Goal: Task Accomplishment & Management: Manage account settings

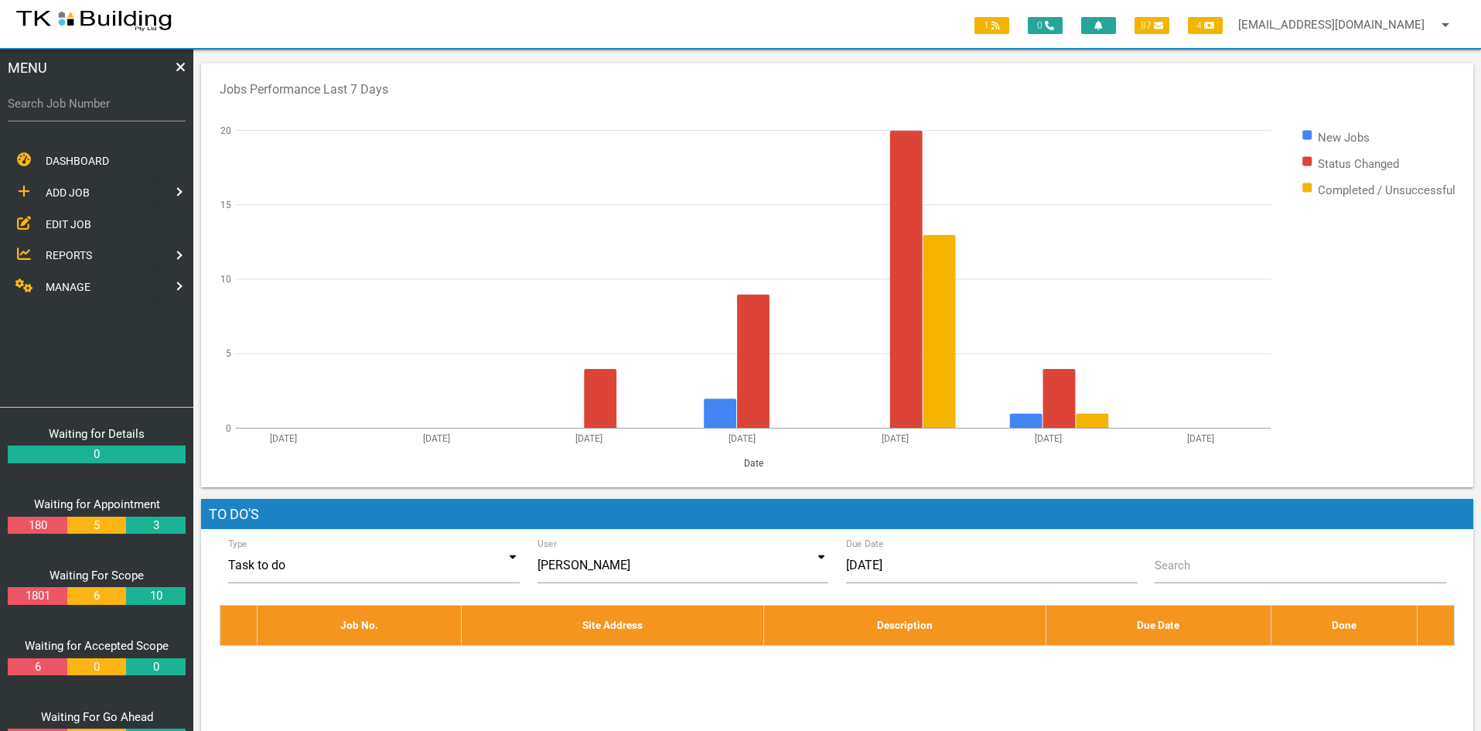
click at [65, 220] on span "EDIT JOB" at bounding box center [69, 223] width 46 height 12
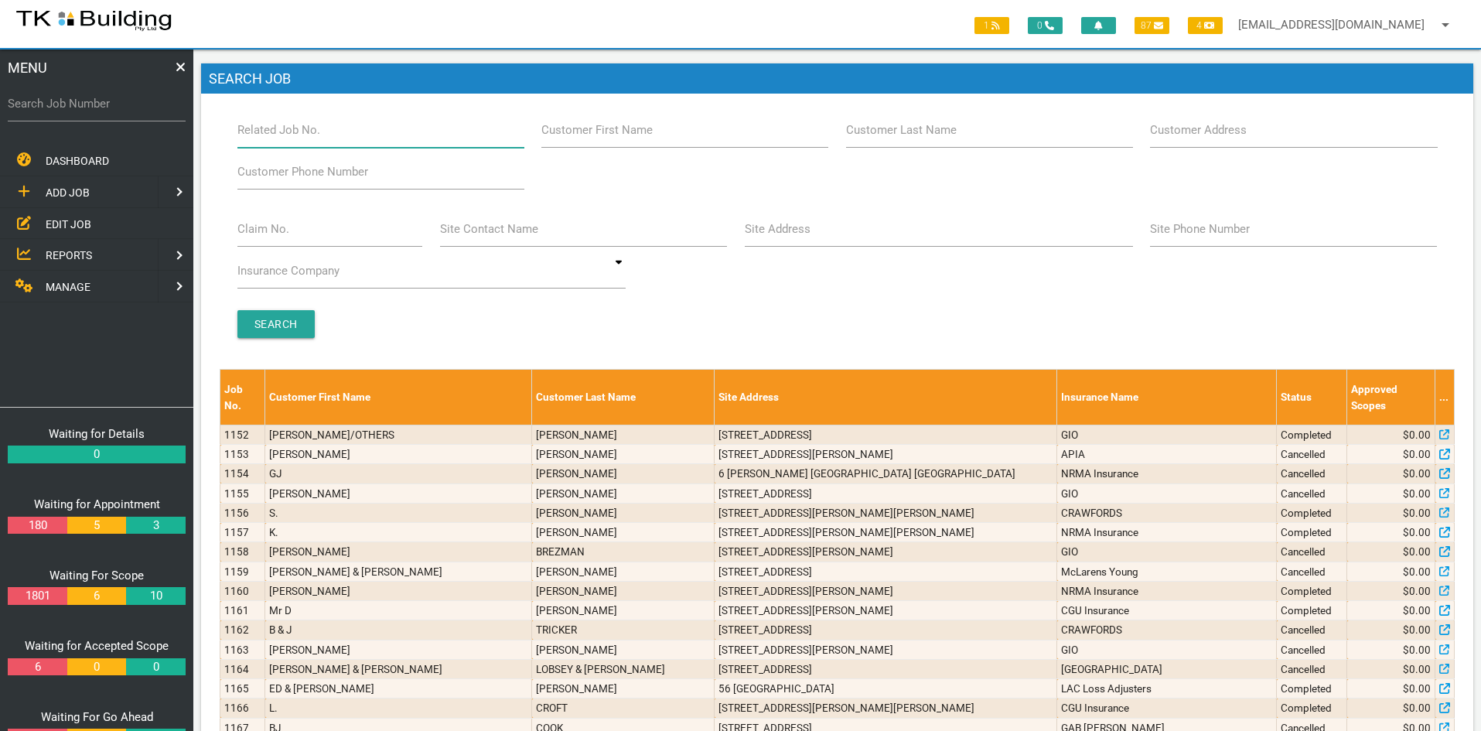
click at [332, 135] on input "Related Job No." at bounding box center [380, 130] width 287 height 36
type input "27764"
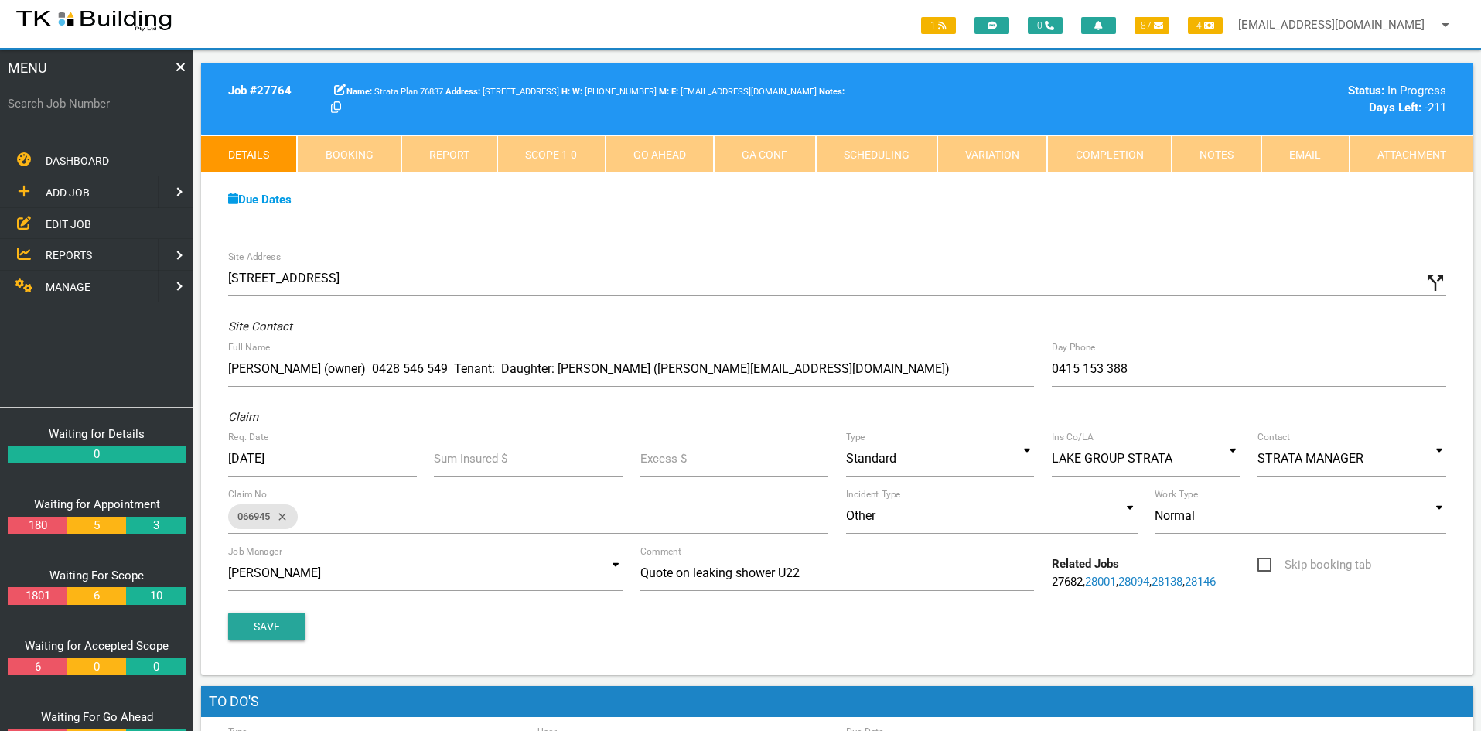
click at [1200, 162] on link "Notes" at bounding box center [1216, 153] width 90 height 37
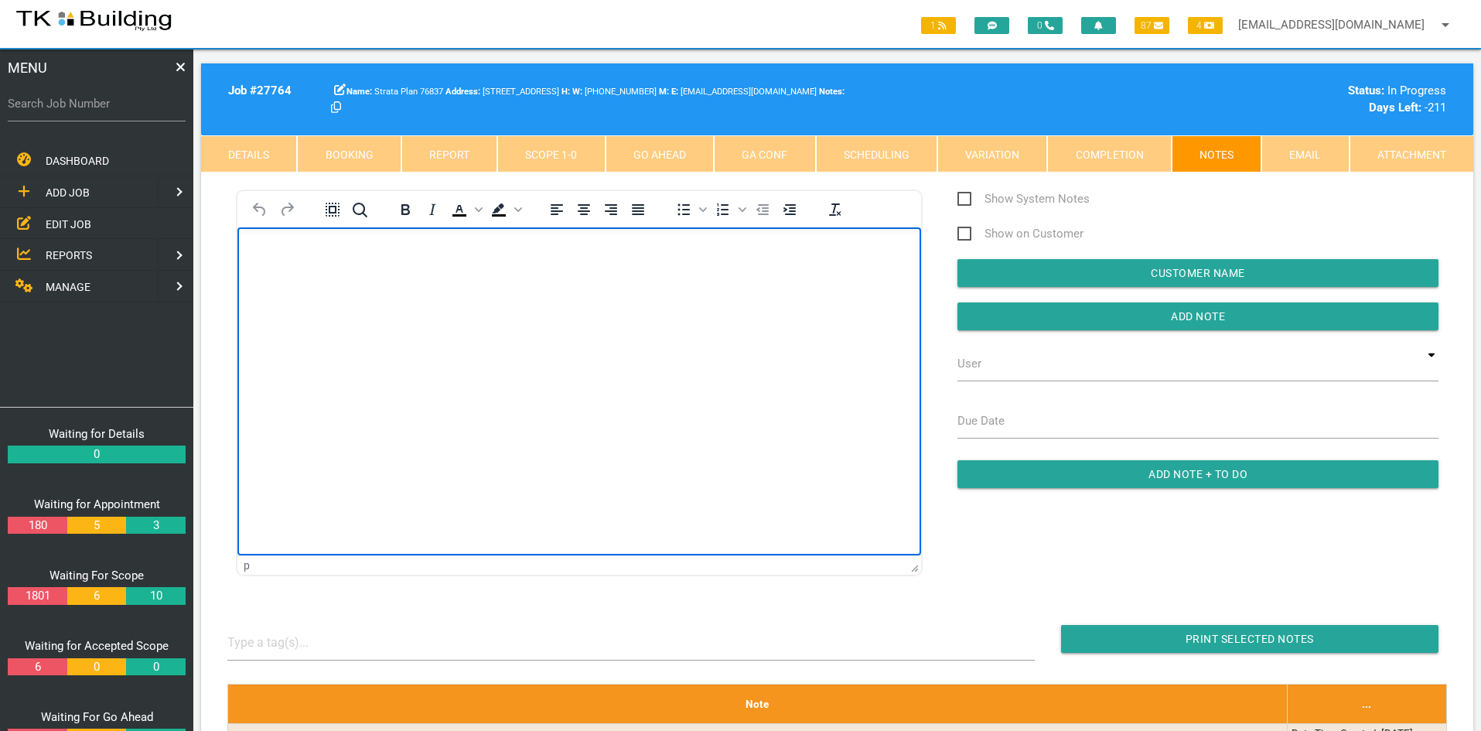
click at [686, 298] on html at bounding box center [579, 262] width 684 height 70
click at [670, 361] on html "Job complete Please invoice as per the quoted amount of $18,540.00 Inc GST Than…" at bounding box center [579, 294] width 684 height 134
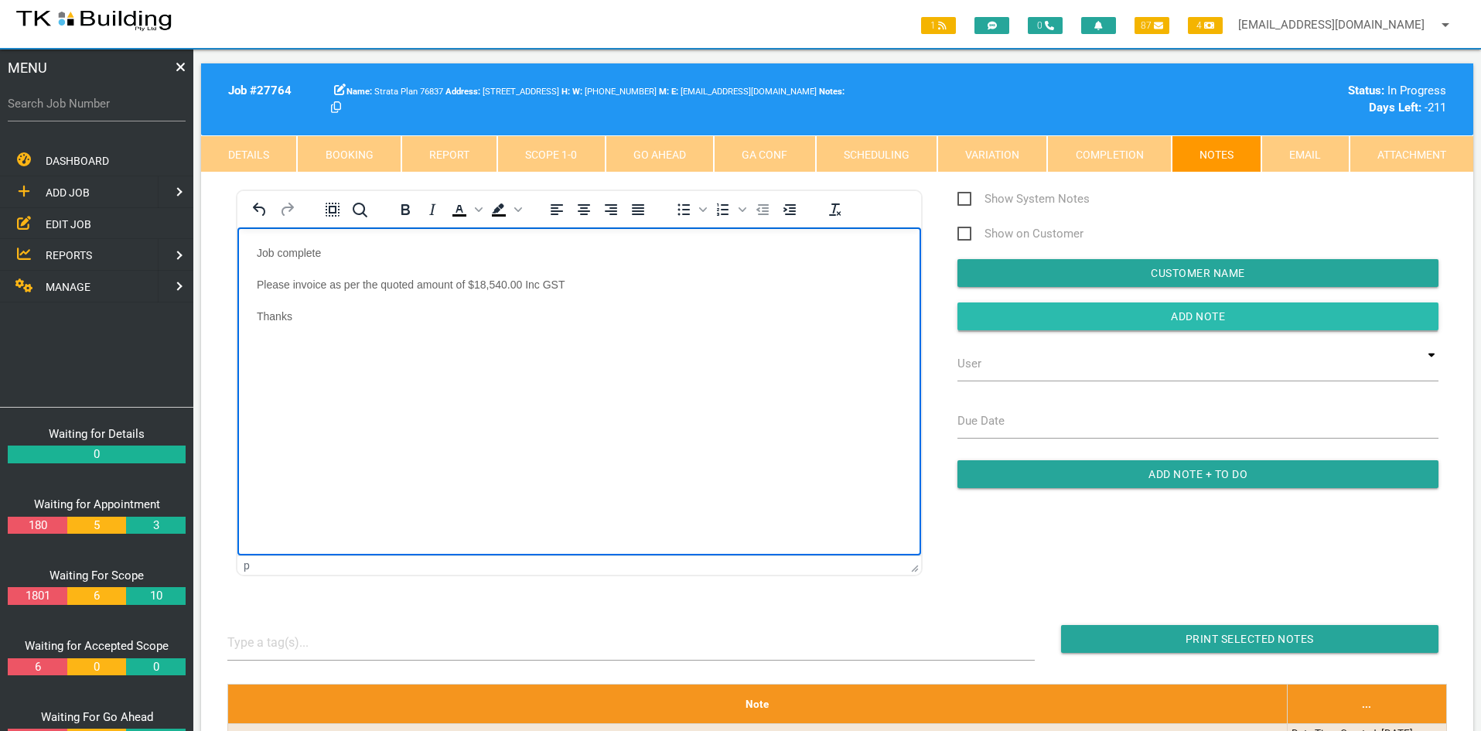
click at [1195, 315] on input "Add Note" at bounding box center [1197, 316] width 481 height 28
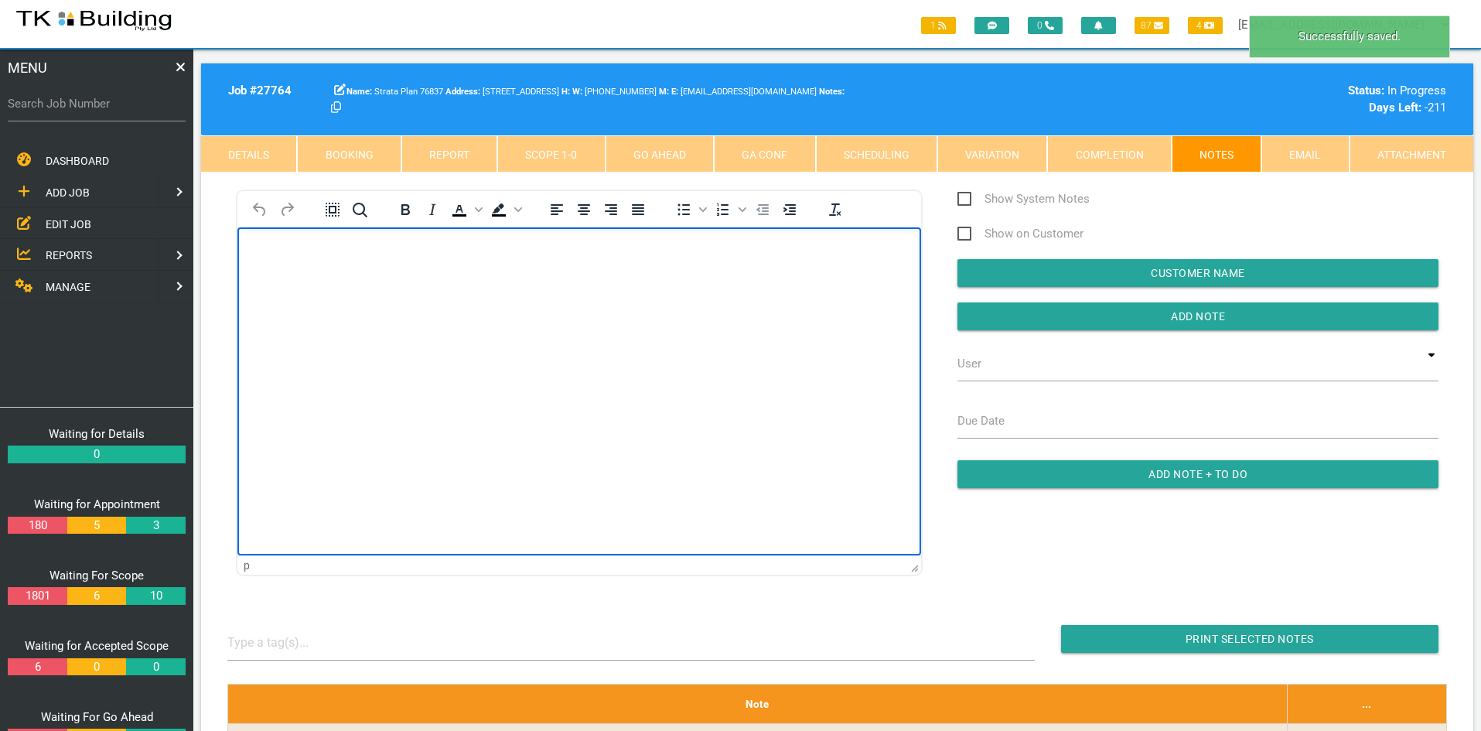
click at [649, 298] on html at bounding box center [579, 262] width 684 height 70
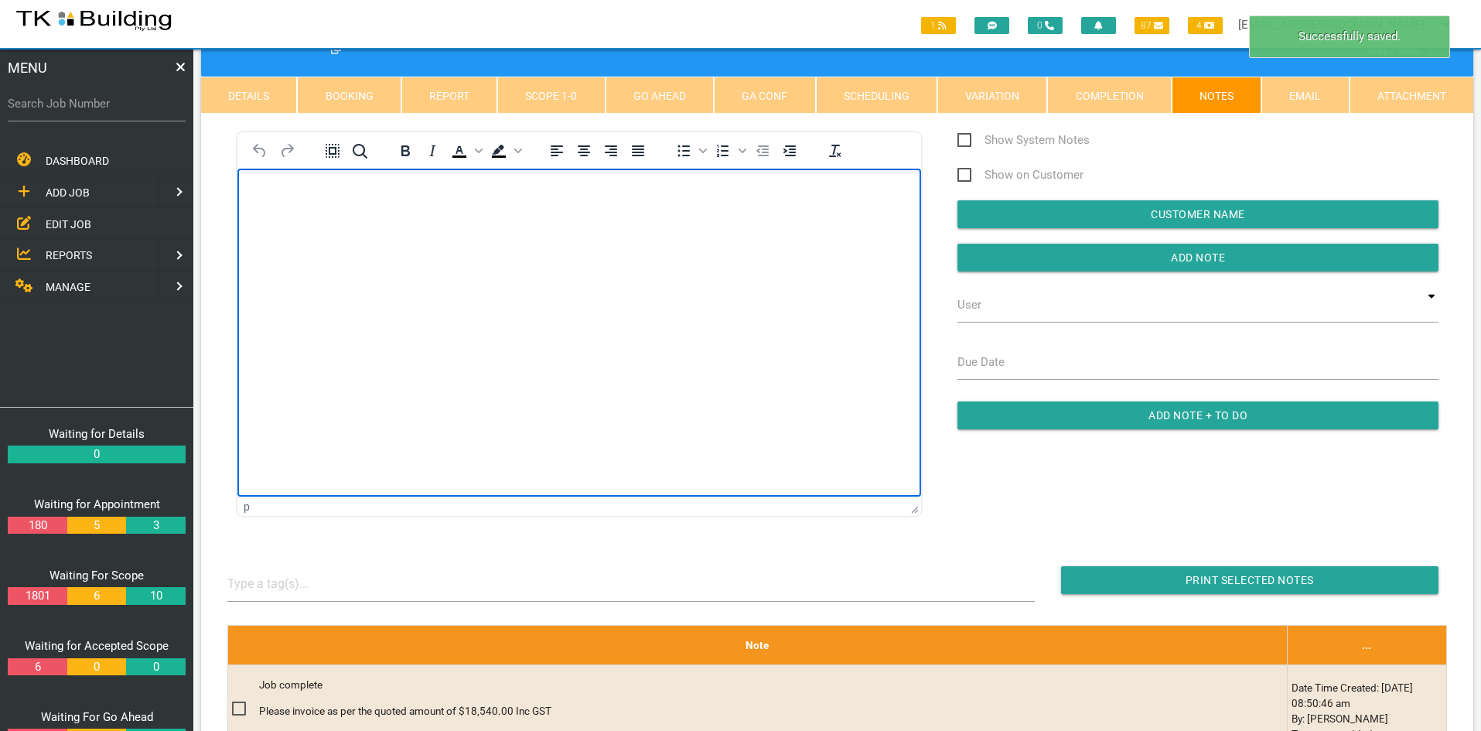
scroll to position [155, 0]
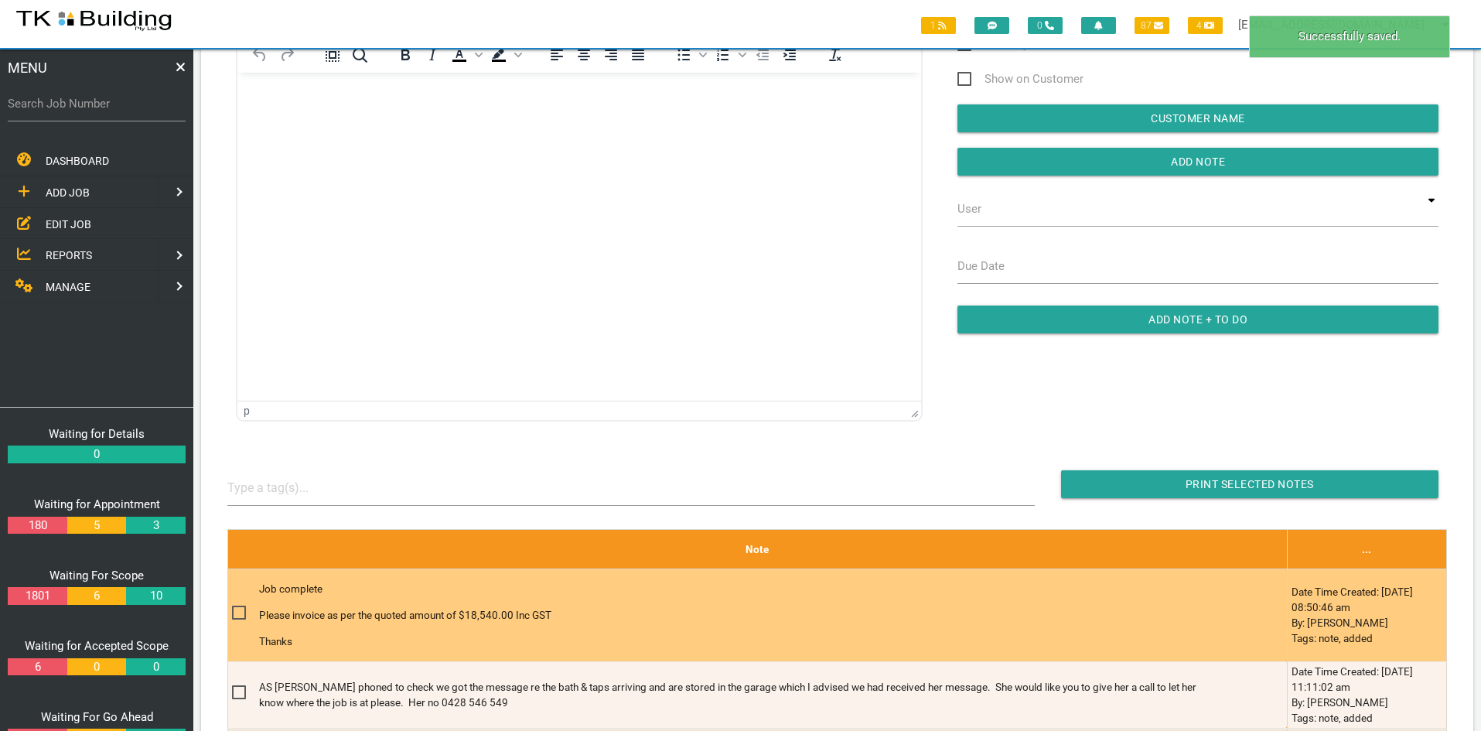
click at [240, 612] on span at bounding box center [245, 612] width 27 height 19
click at [240, 612] on input "checkbox" at bounding box center [237, 608] width 10 height 10
checkbox input "true"
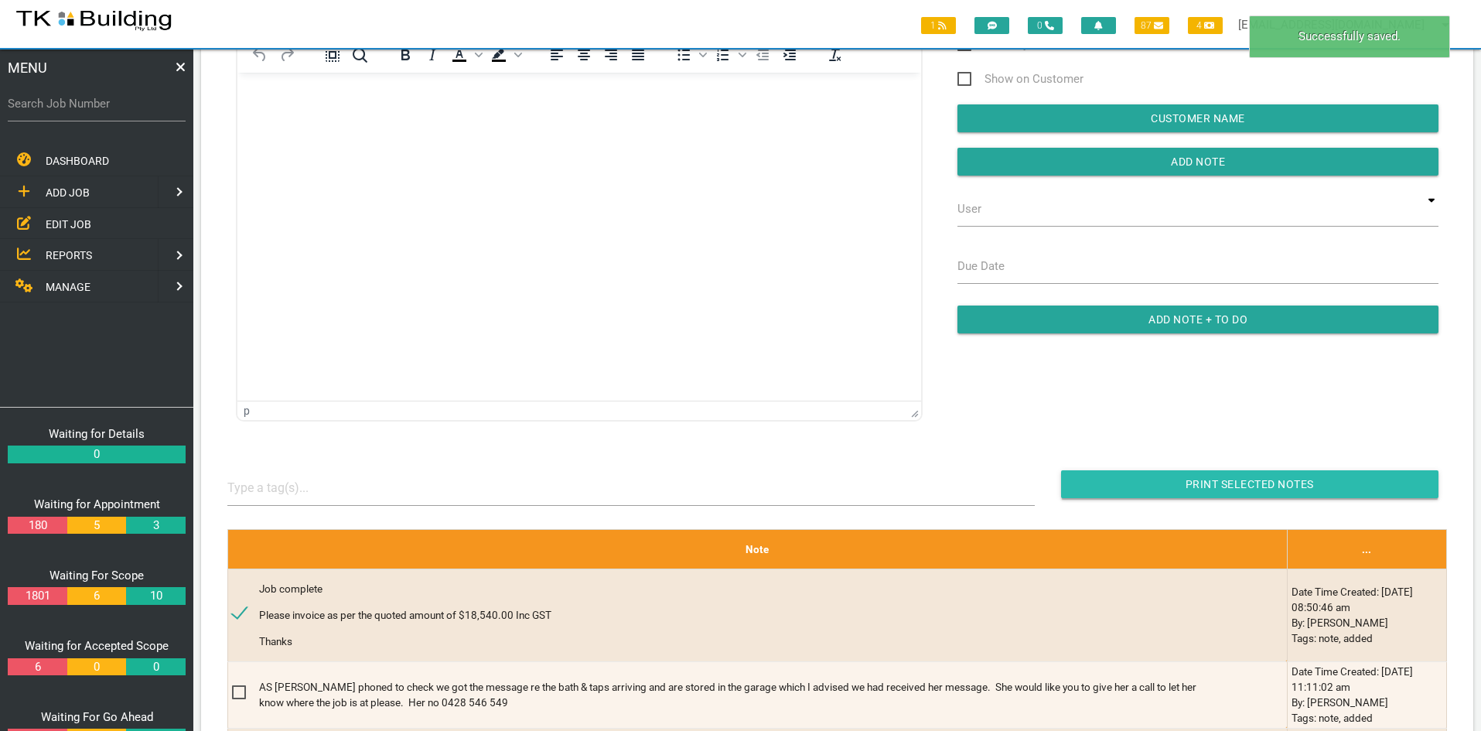
click at [1224, 485] on input "Print Selected Notes" at bounding box center [1249, 484] width 377 height 28
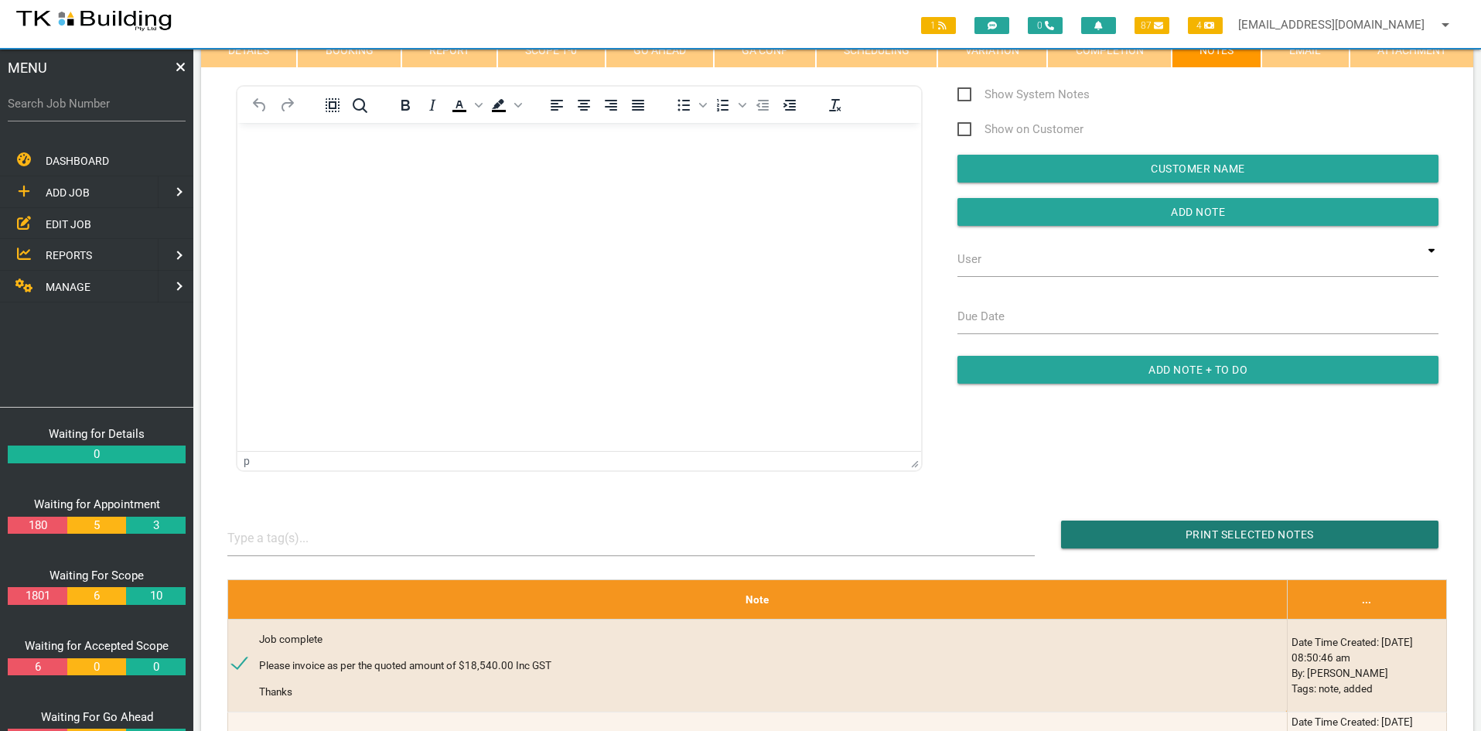
scroll to position [77, 0]
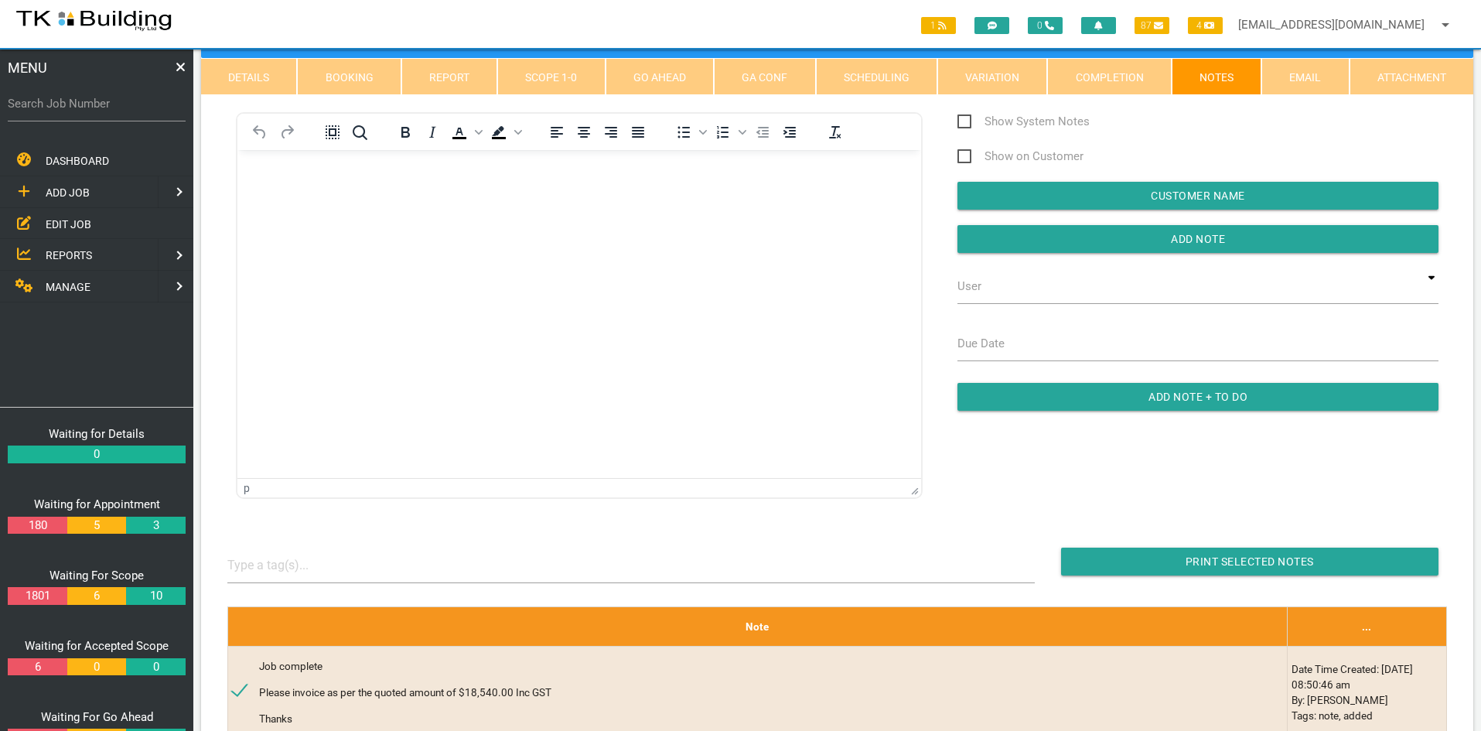
click at [430, 220] on html at bounding box center [579, 185] width 684 height 70
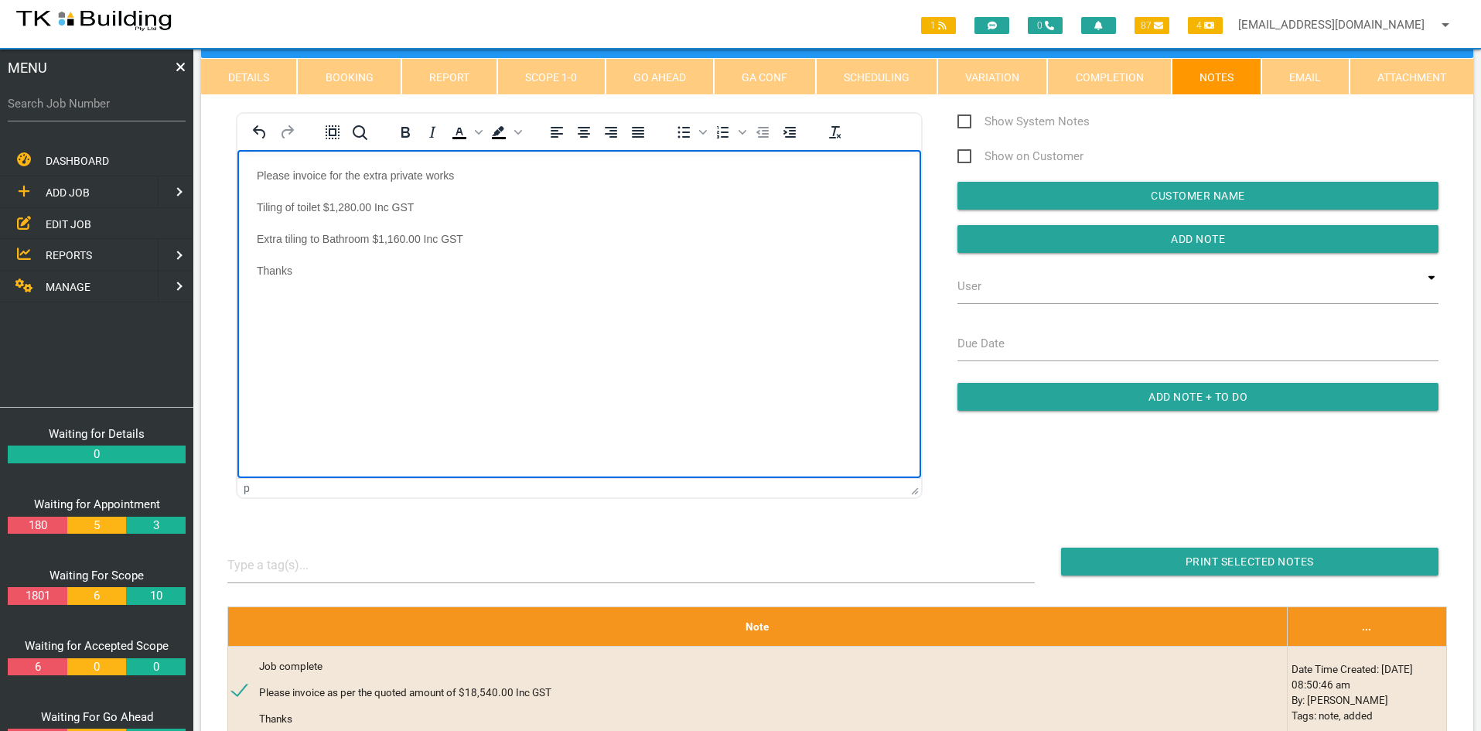
click at [475, 347] on html "Please invoice for the extra private works Tiling of toilet $1,280.00 Inc GST E…" at bounding box center [579, 248] width 684 height 197
click at [1228, 241] on input "Add Note" at bounding box center [1197, 239] width 481 height 28
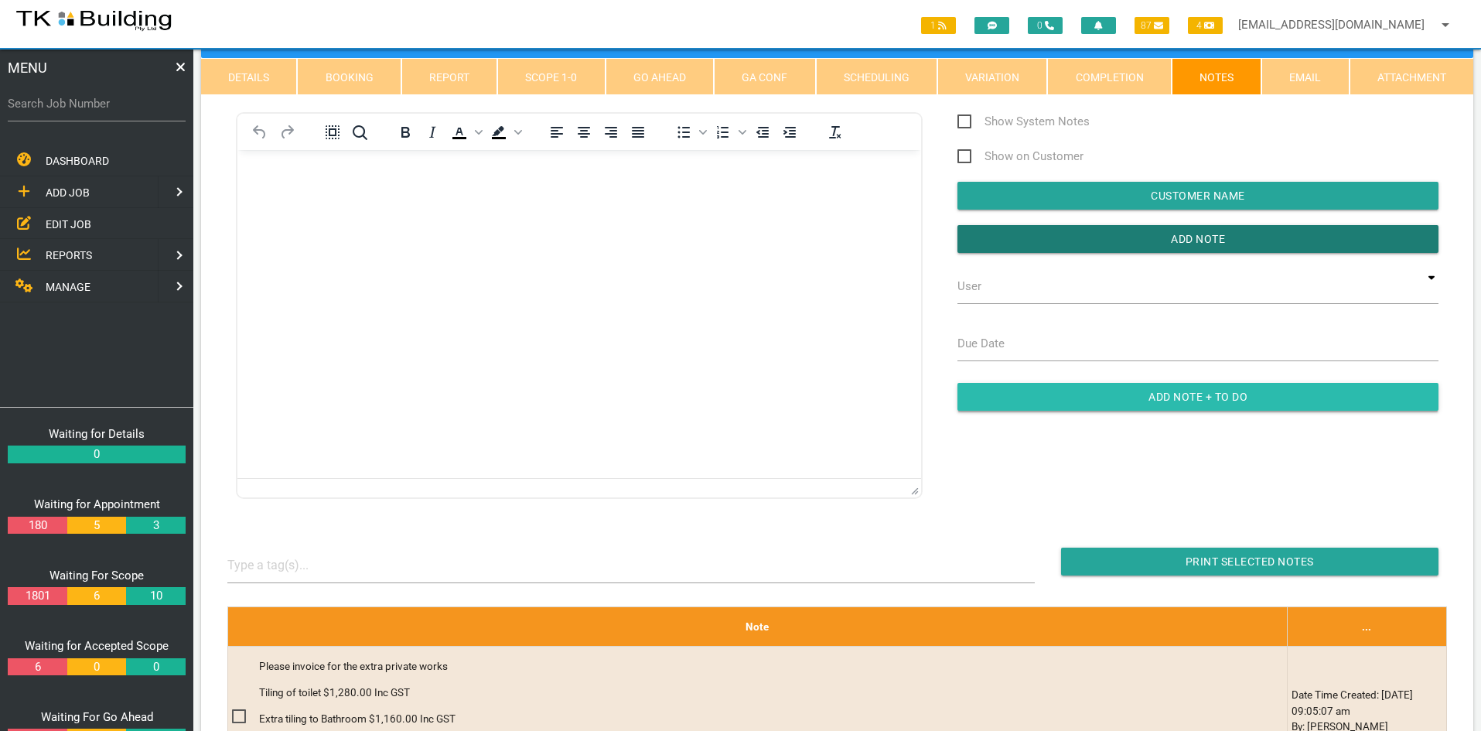
scroll to position [155, 0]
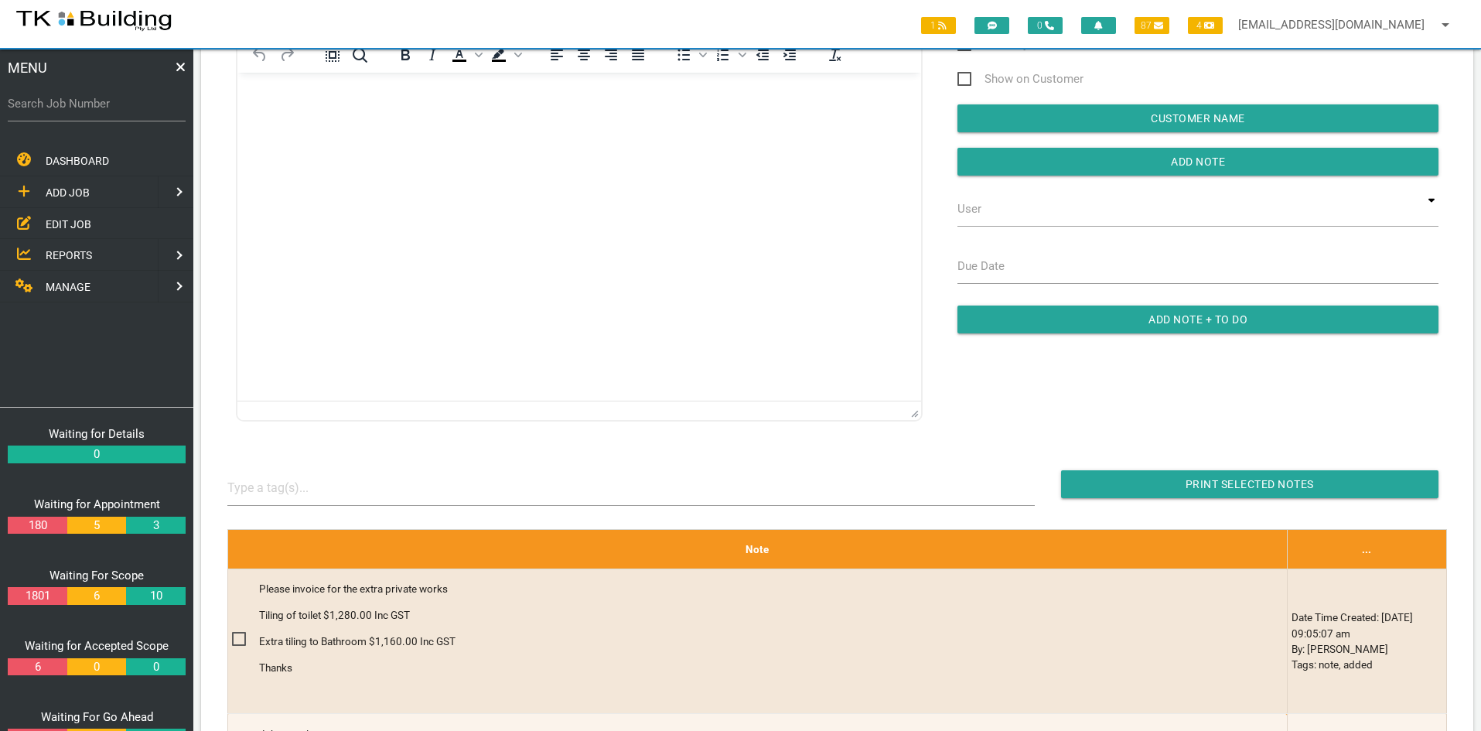
click at [555, 143] on html at bounding box center [579, 108] width 684 height 70
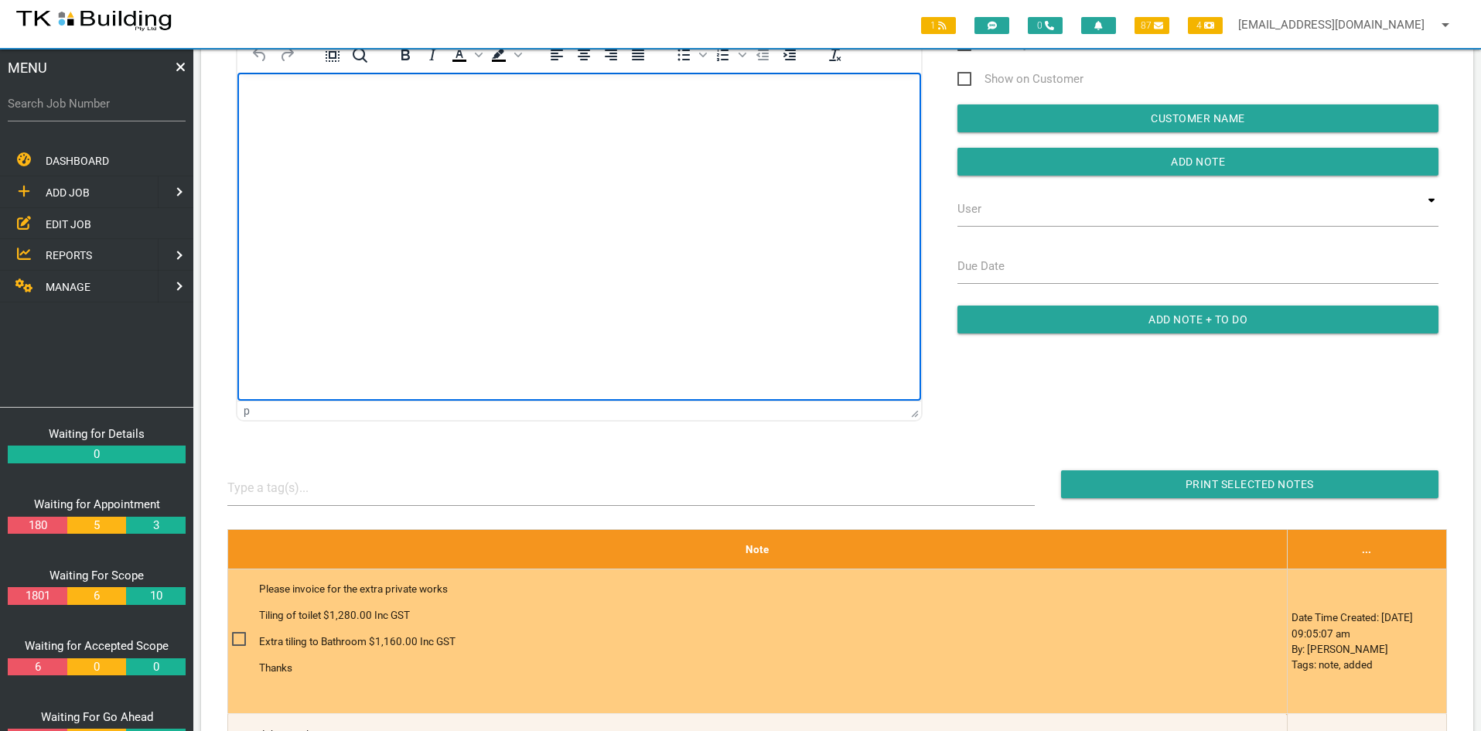
click at [236, 639] on span at bounding box center [245, 638] width 27 height 19
click at [236, 639] on input "checkbox" at bounding box center [237, 634] width 10 height 10
checkbox input "true"
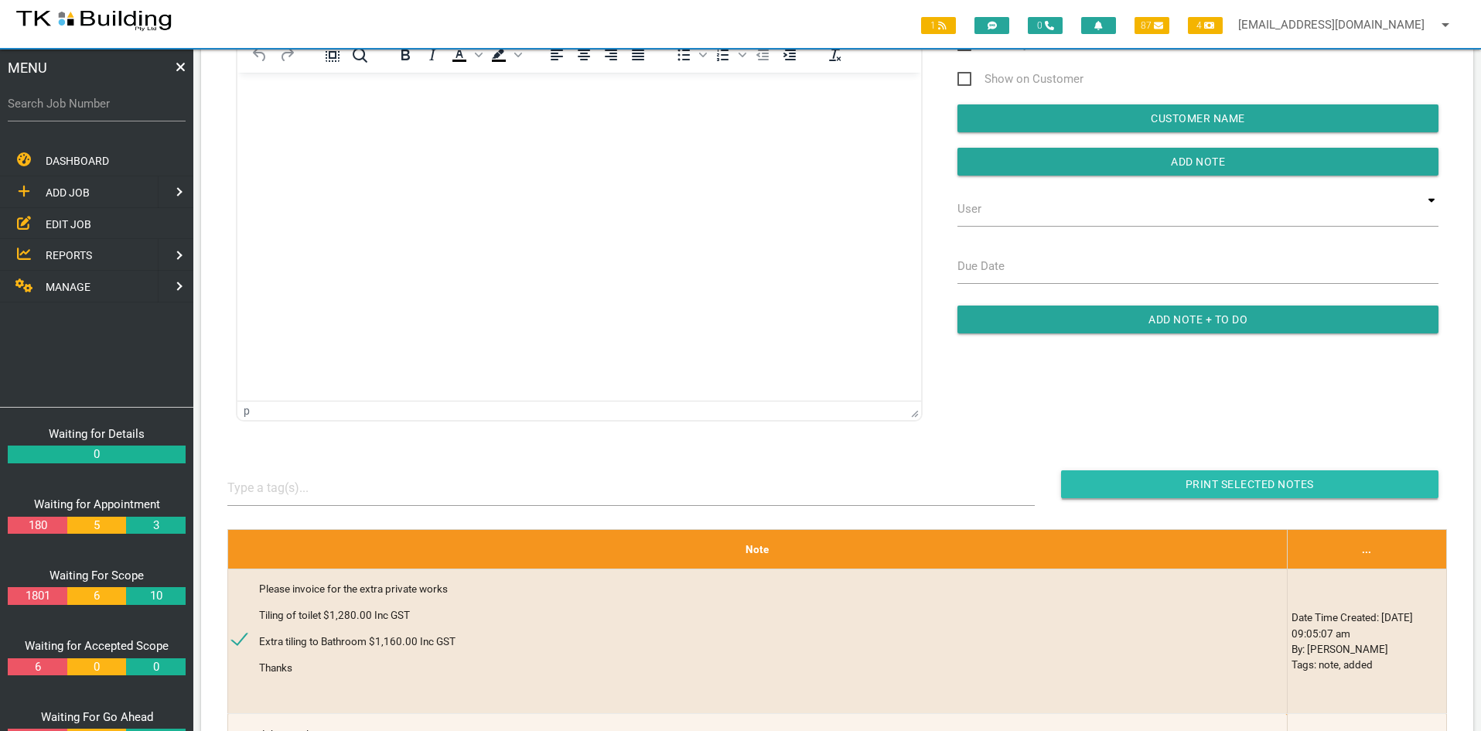
click at [1226, 484] on input "Print Selected Notes" at bounding box center [1249, 484] width 377 height 28
